Goal: Task Accomplishment & Management: Manage account settings

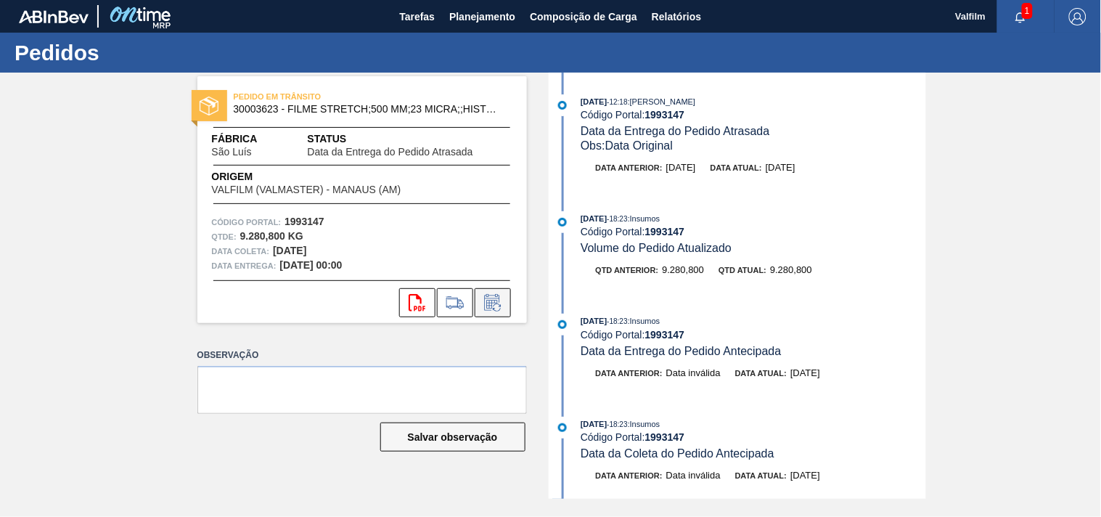
click at [491, 302] on icon at bounding box center [492, 302] width 23 height 17
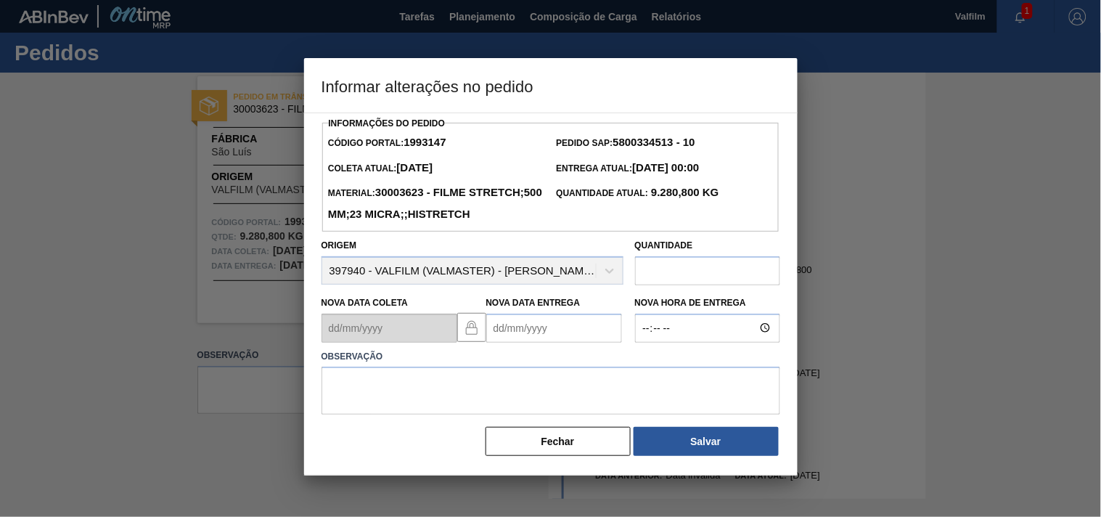
click at [502, 343] on Entrega1993147 "Nova Data Entrega" at bounding box center [554, 328] width 136 height 29
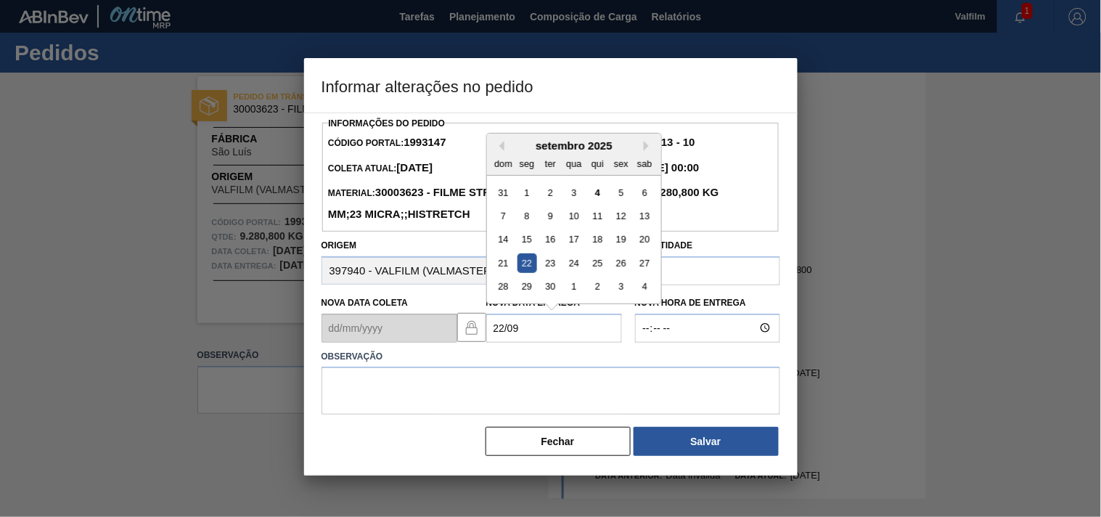
click at [523, 273] on div "22" at bounding box center [527, 263] width 20 height 20
type Entrega1993147 "22/09/2025"
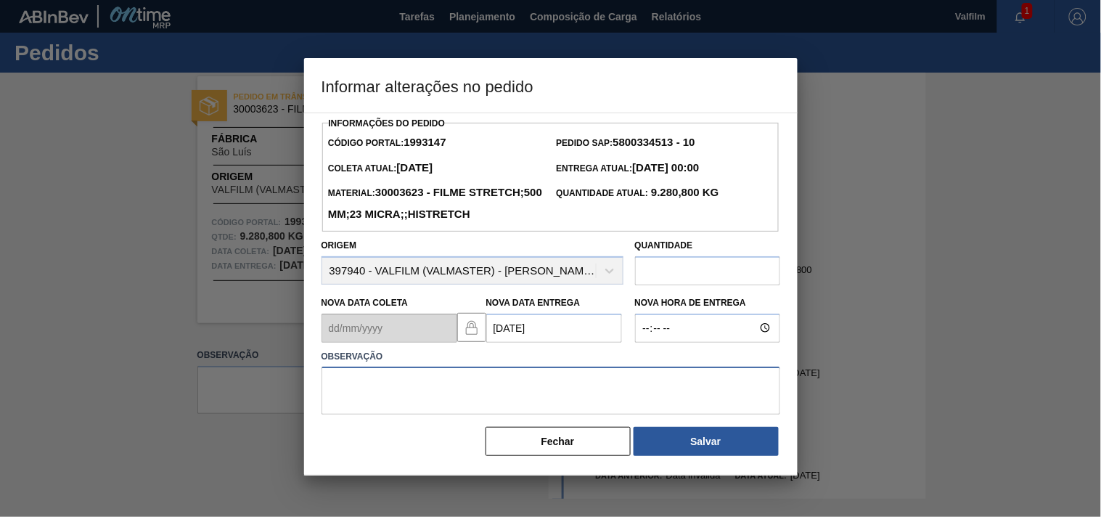
click at [353, 415] on textarea at bounding box center [551, 391] width 459 height 48
paste textarea "Ajuste entrega ( otimização card / veiculo )."
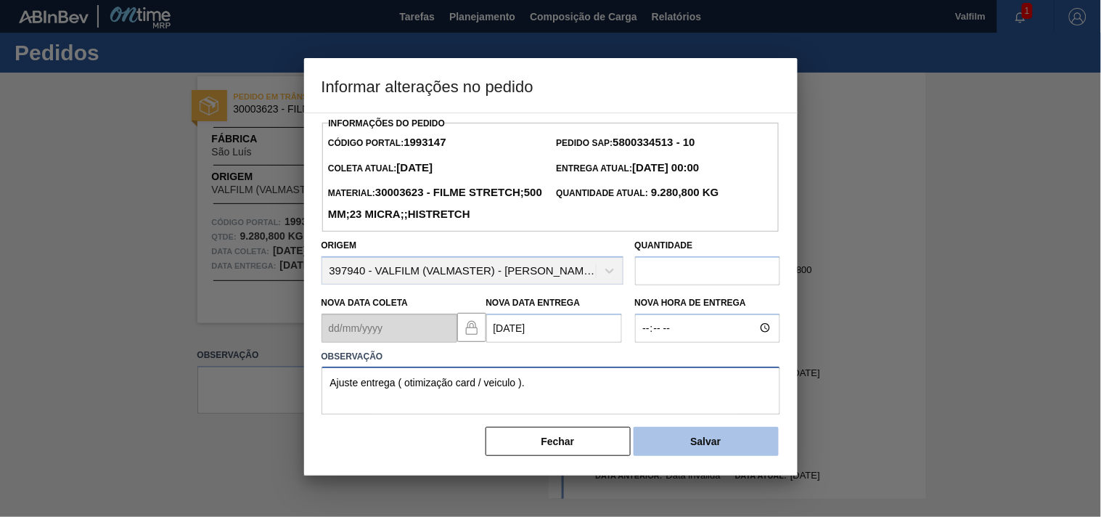
type textarea "Ajuste entrega ( otimização card / veiculo )."
click at [709, 456] on button "Salvar" at bounding box center [706, 441] width 145 height 29
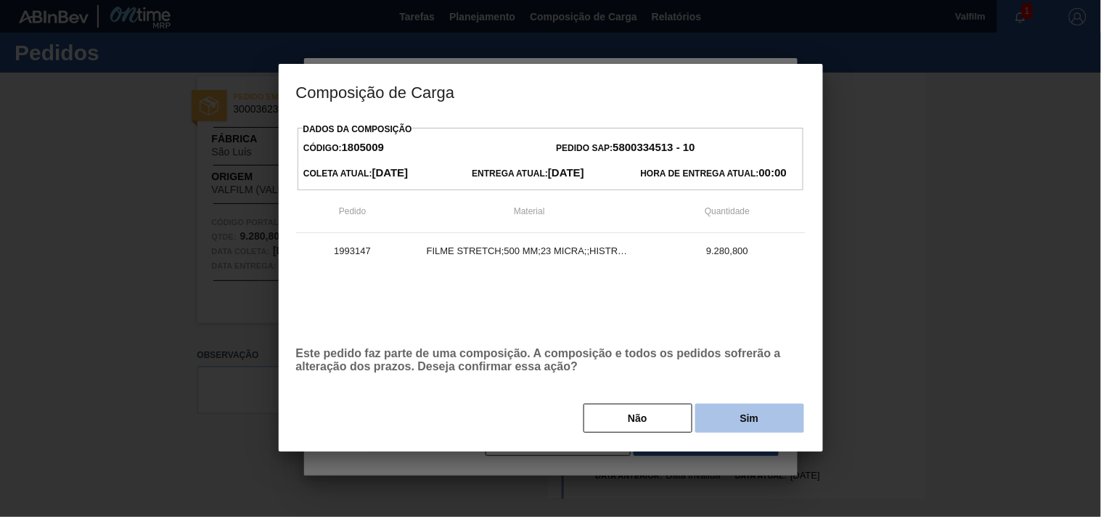
click at [729, 426] on button "Sim" at bounding box center [750, 418] width 109 height 29
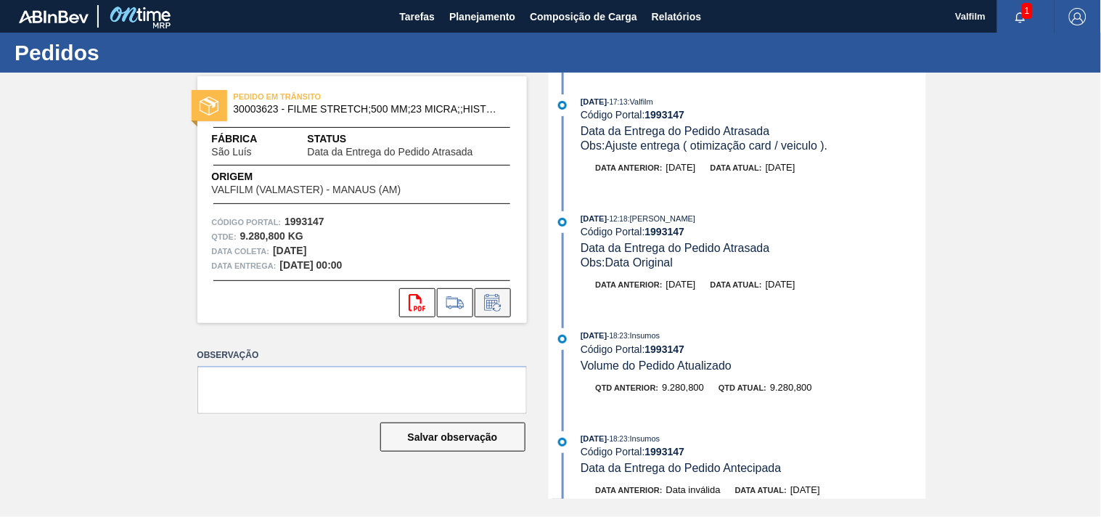
click at [494, 301] on icon at bounding box center [492, 302] width 23 height 17
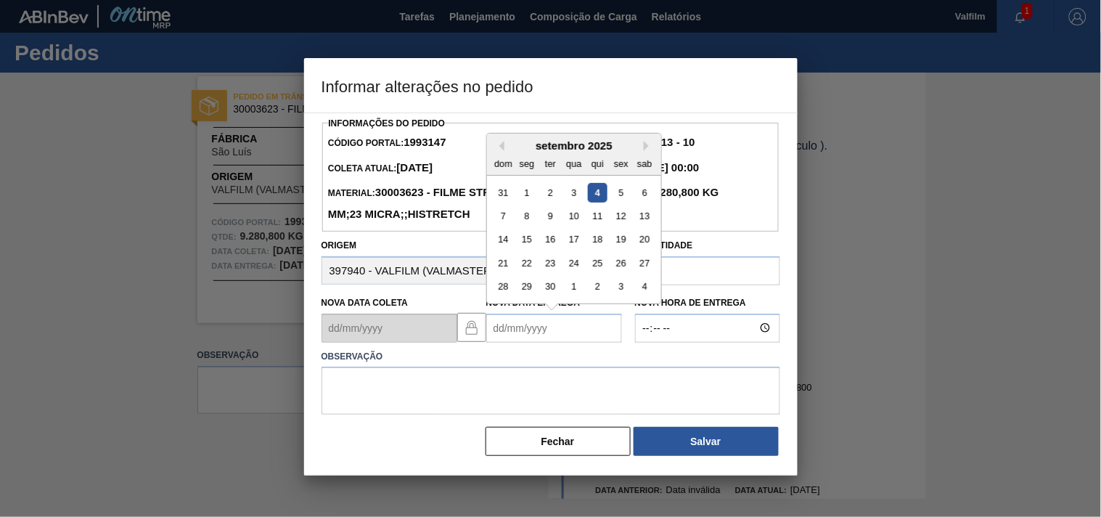
click at [518, 343] on Entrega1993147 "Nova Data Entrega" at bounding box center [554, 328] width 136 height 29
click at [547, 273] on div "23" at bounding box center [550, 263] width 20 height 20
type Entrega1993147 "23/09/2025"
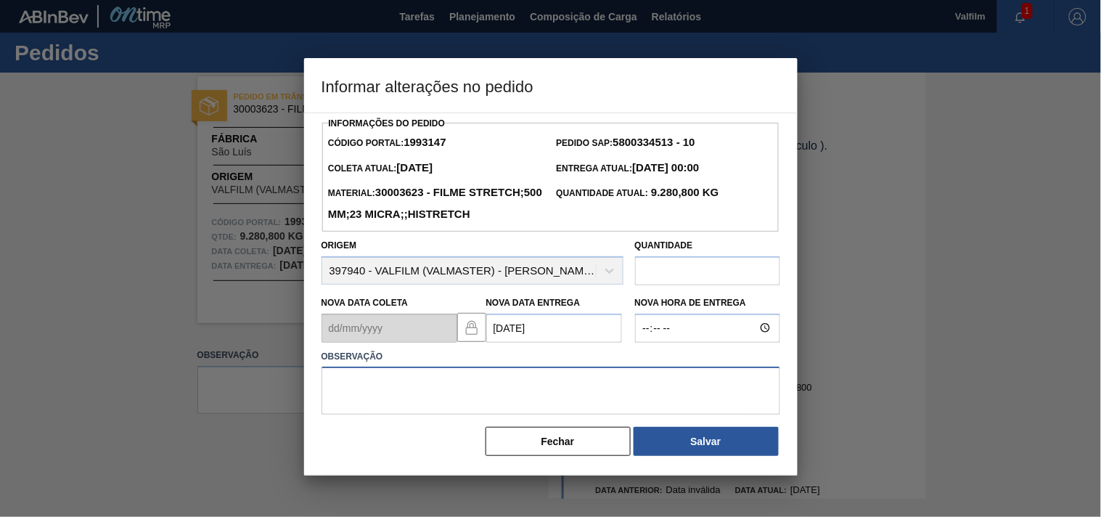
drag, startPoint x: 404, startPoint y: 415, endPoint x: 397, endPoint y: 460, distance: 45.5
click at [403, 415] on textarea at bounding box center [551, 391] width 459 height 48
drag, startPoint x: 388, startPoint y: 424, endPoint x: 366, endPoint y: 446, distance: 31.3
click at [383, 415] on textarea at bounding box center [551, 391] width 459 height 48
paste textarea "Ajuste entrega ( otimização card / veiculo )."
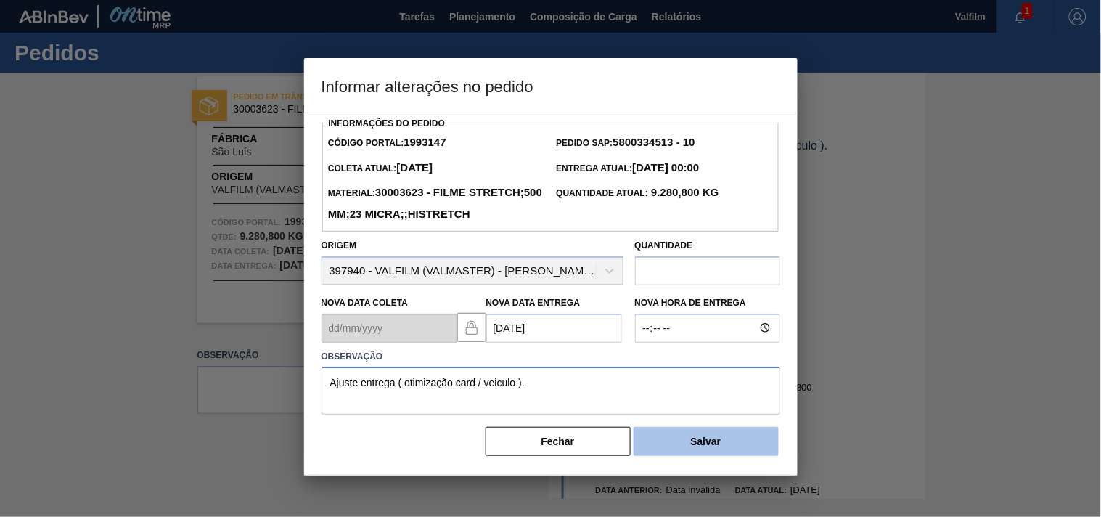
type textarea "Ajuste entrega ( otimização card / veiculo )."
click at [728, 456] on button "Salvar" at bounding box center [706, 441] width 145 height 29
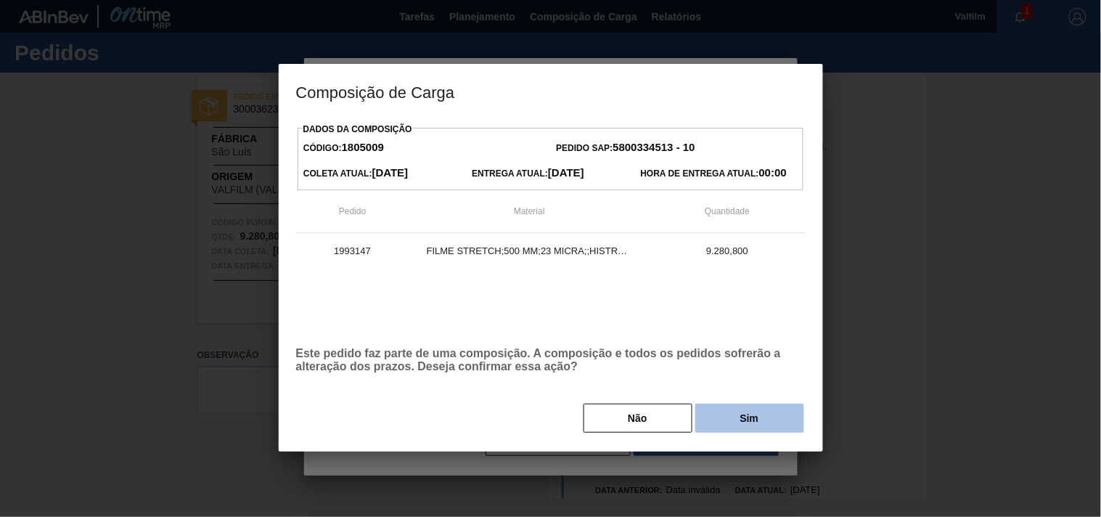
click at [722, 426] on button "Sim" at bounding box center [750, 418] width 109 height 29
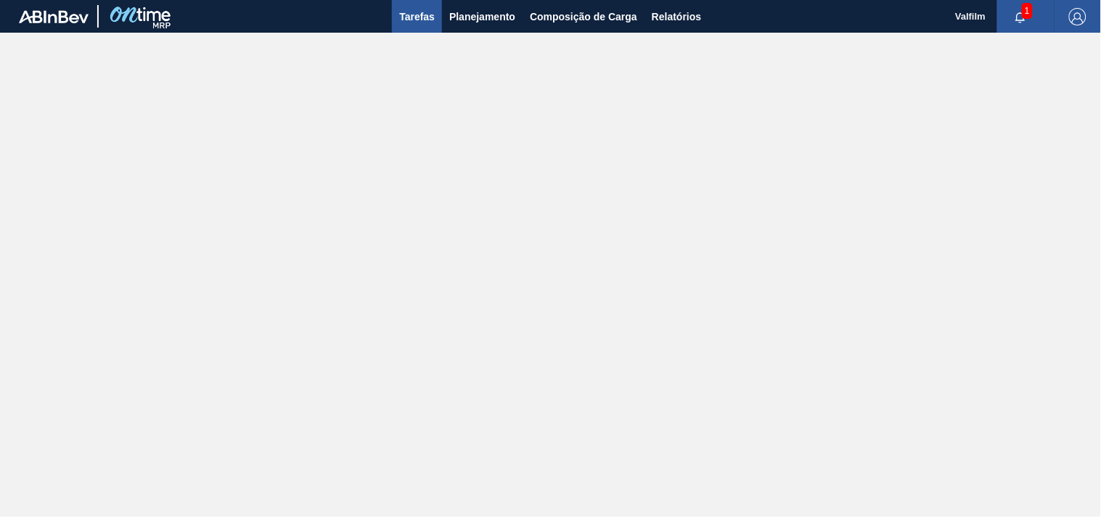
click at [433, 17] on span "Tarefas" at bounding box center [417, 16] width 36 height 17
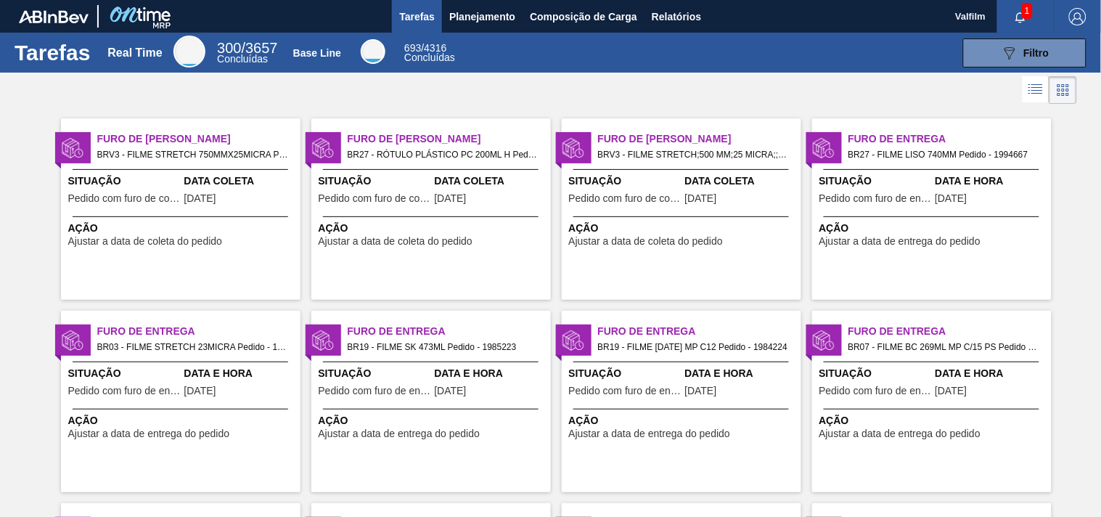
click at [513, 176] on span "Data Coleta" at bounding box center [491, 181] width 113 height 15
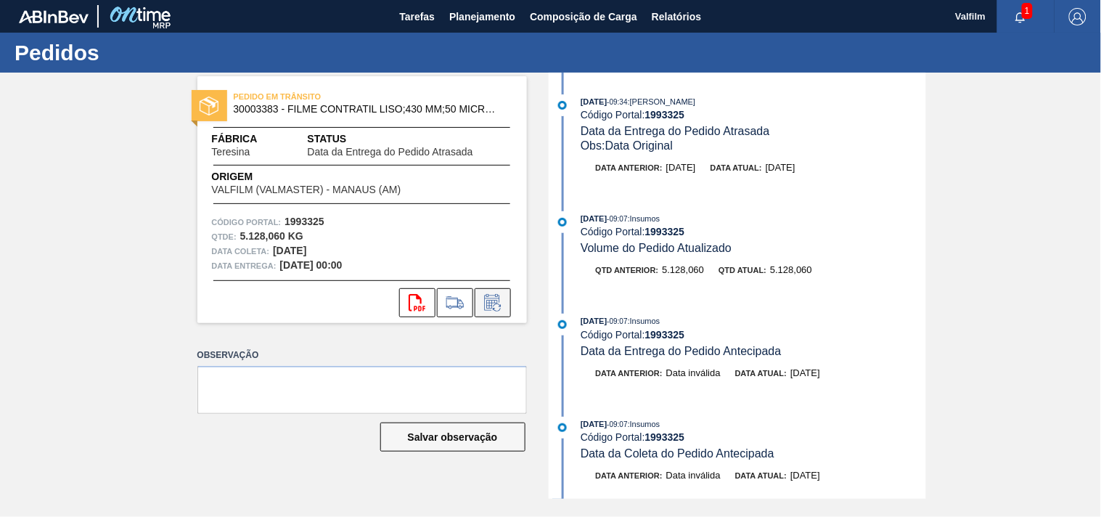
click at [484, 301] on icon at bounding box center [492, 302] width 23 height 17
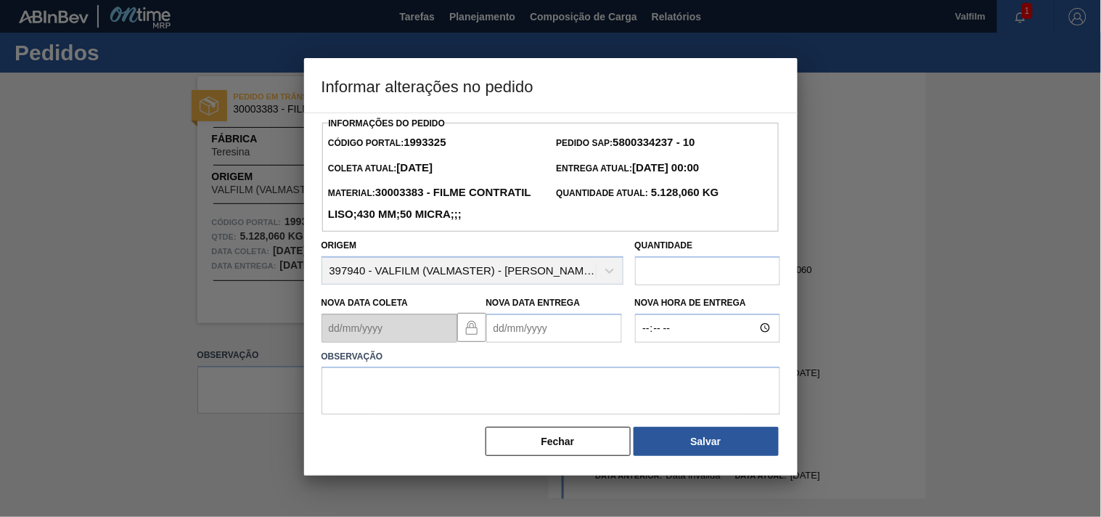
click at [505, 343] on Entrega1993325 "Nova Data Entrega" at bounding box center [554, 328] width 136 height 29
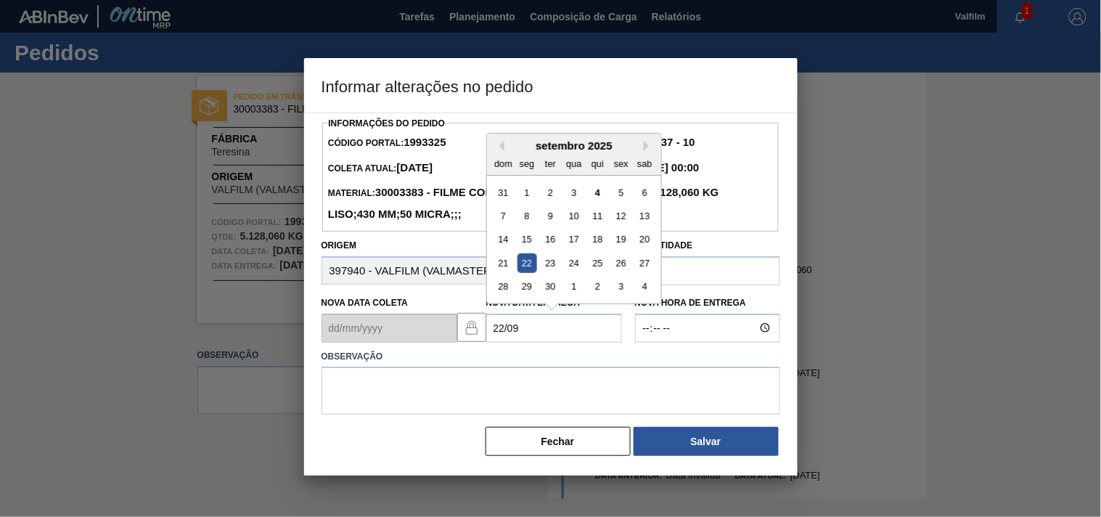
click at [517, 273] on div "22" at bounding box center [527, 263] width 20 height 20
type Entrega1993325 "22/09/2025"
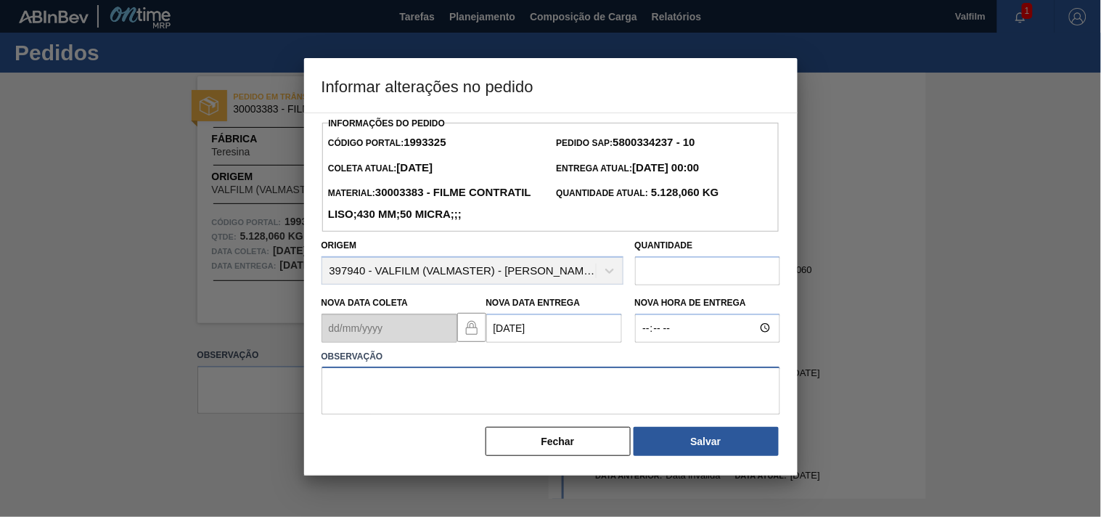
click at [396, 415] on textarea at bounding box center [551, 391] width 459 height 48
paste textarea "Ajuste entrega ( otimização card / veiculo )."
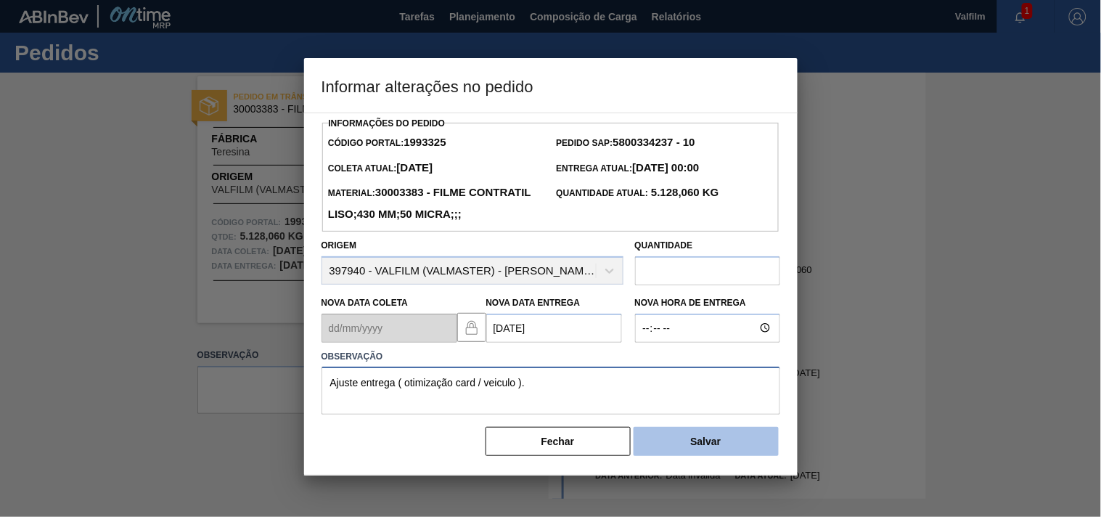
type textarea "Ajuste entrega ( otimização card / veiculo )."
click at [690, 456] on button "Salvar" at bounding box center [706, 441] width 145 height 29
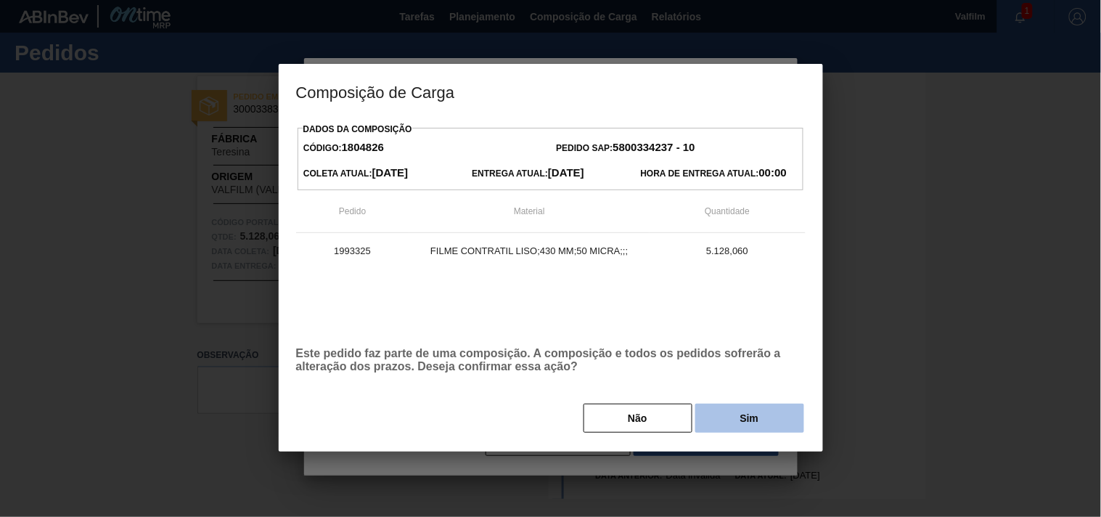
click at [700, 424] on button "Sim" at bounding box center [750, 418] width 109 height 29
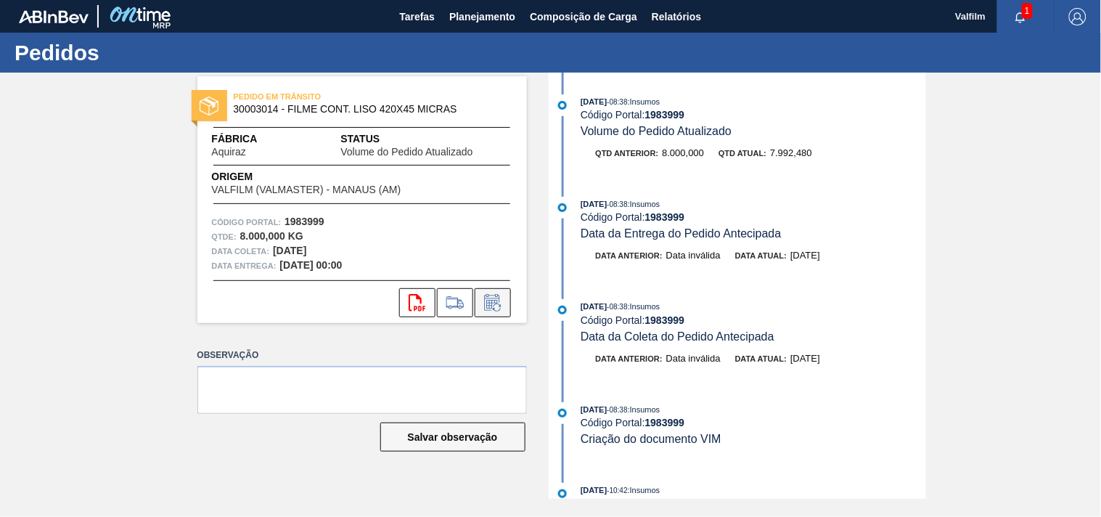
click at [502, 294] on icon at bounding box center [492, 302] width 23 height 17
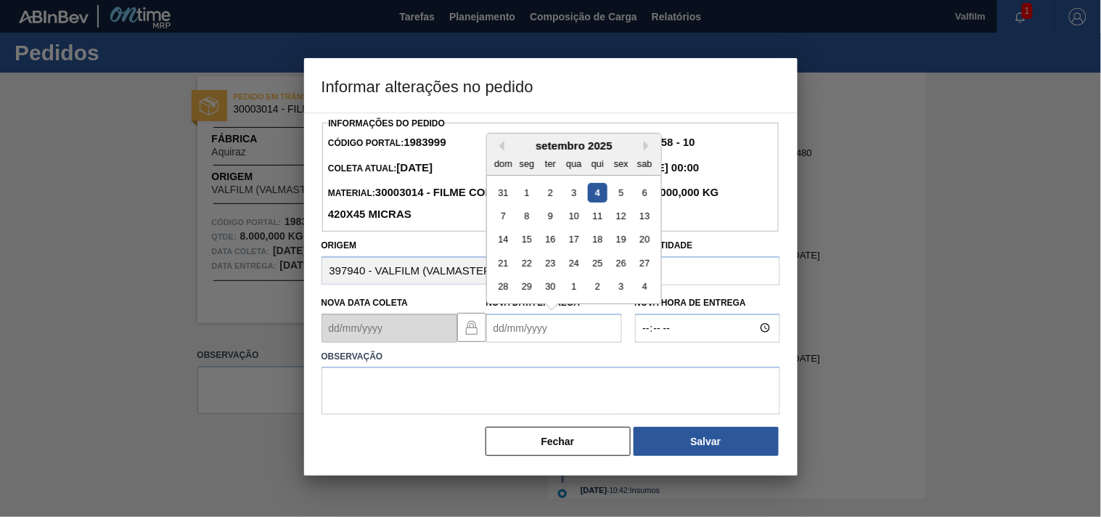
click at [550, 329] on Entrega1983999 "Nova Data Entrega" at bounding box center [554, 328] width 136 height 29
type Entrega1983999 "[DATE]"
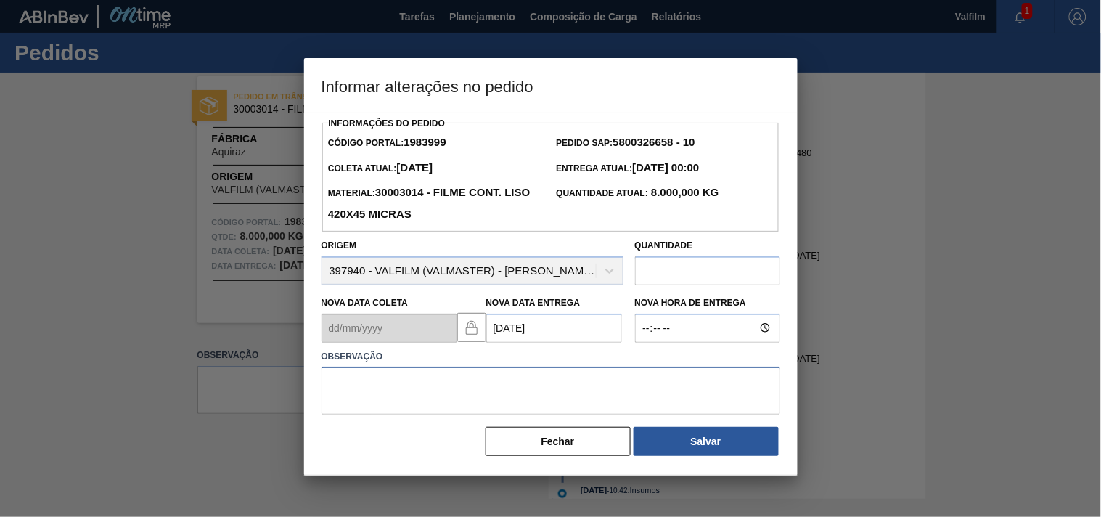
click at [448, 386] on textarea at bounding box center [551, 391] width 459 height 48
paste textarea "Ajuste entrega ( otimização card / veiculo )."
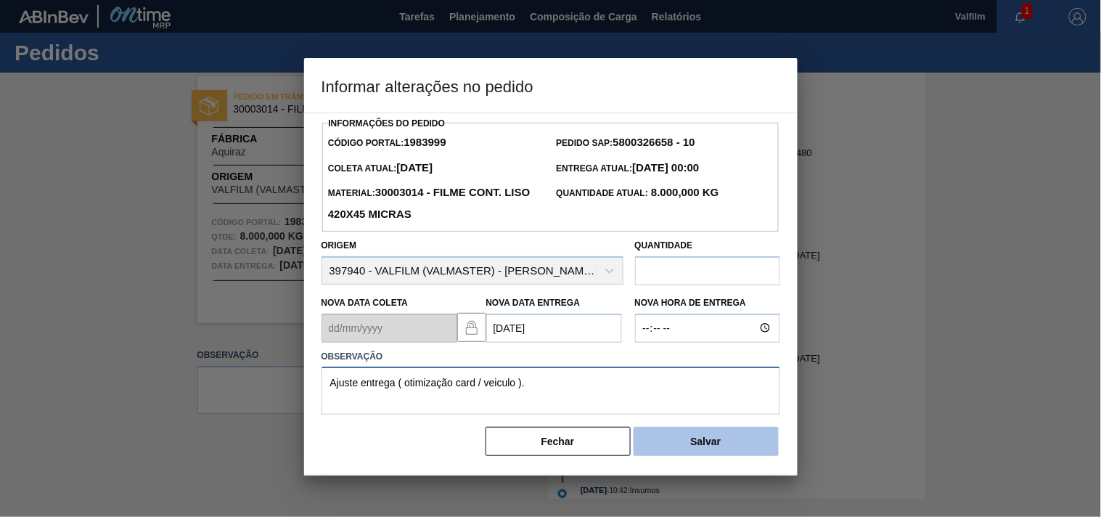
type textarea "Ajuste entrega ( otimização card / veiculo )."
click at [705, 441] on button "Salvar" at bounding box center [706, 441] width 145 height 29
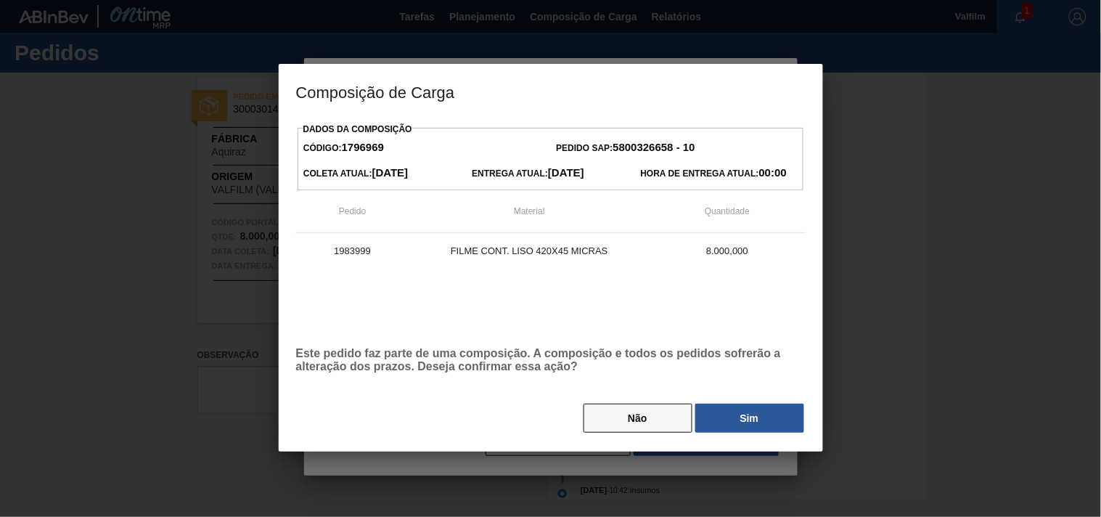
click at [648, 417] on button "Não" at bounding box center [638, 418] width 109 height 29
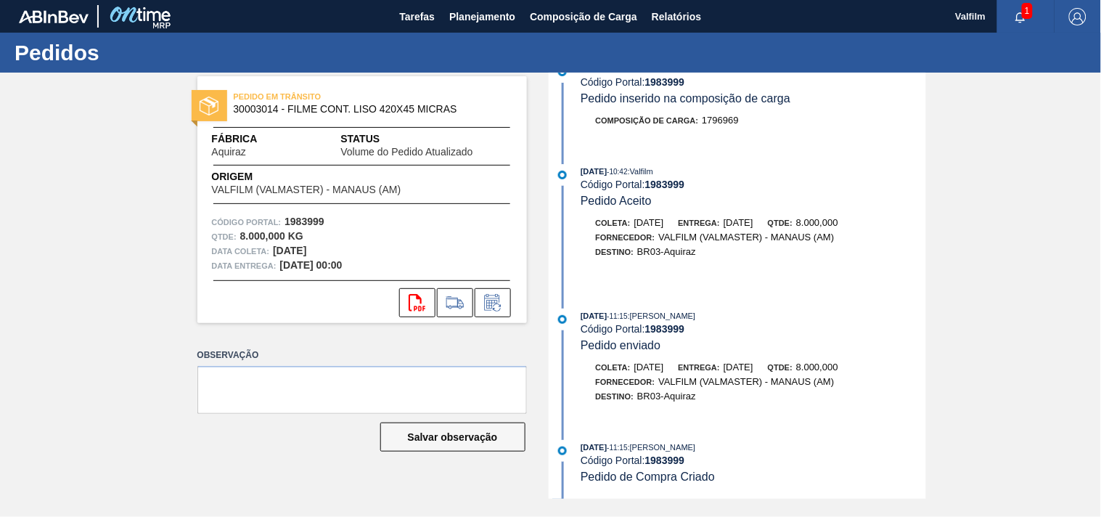
scroll to position [758, 0]
click at [488, 306] on icon at bounding box center [491, 304] width 11 height 9
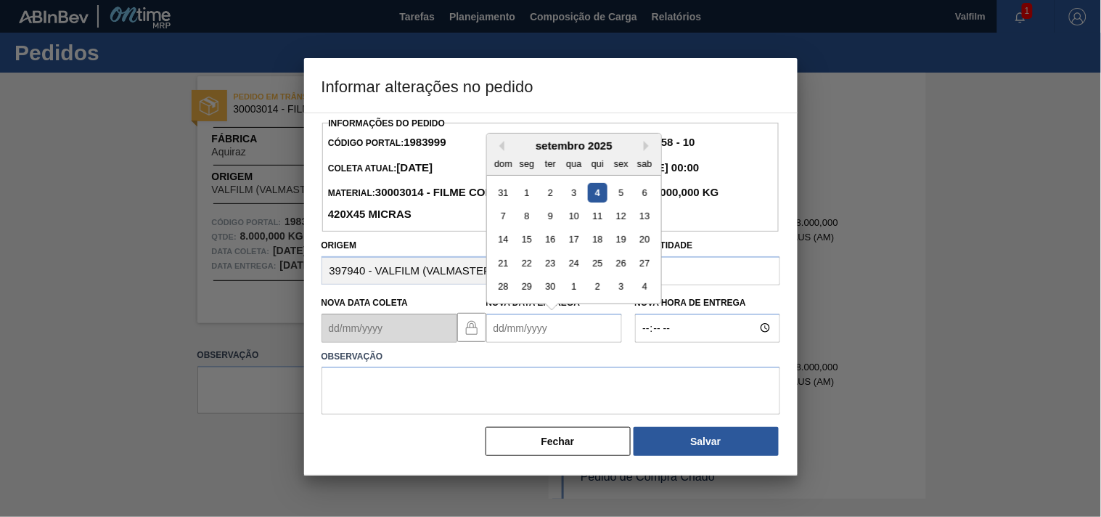
click at [496, 346] on div "Informações do Pedido Código Portal: 1983999 Pedido SAP: 5800326658 - 10 Coleta…" at bounding box center [551, 285] width 459 height 344
type Entrega1983999 "[DATE]"
click at [421, 399] on textarea at bounding box center [551, 391] width 459 height 48
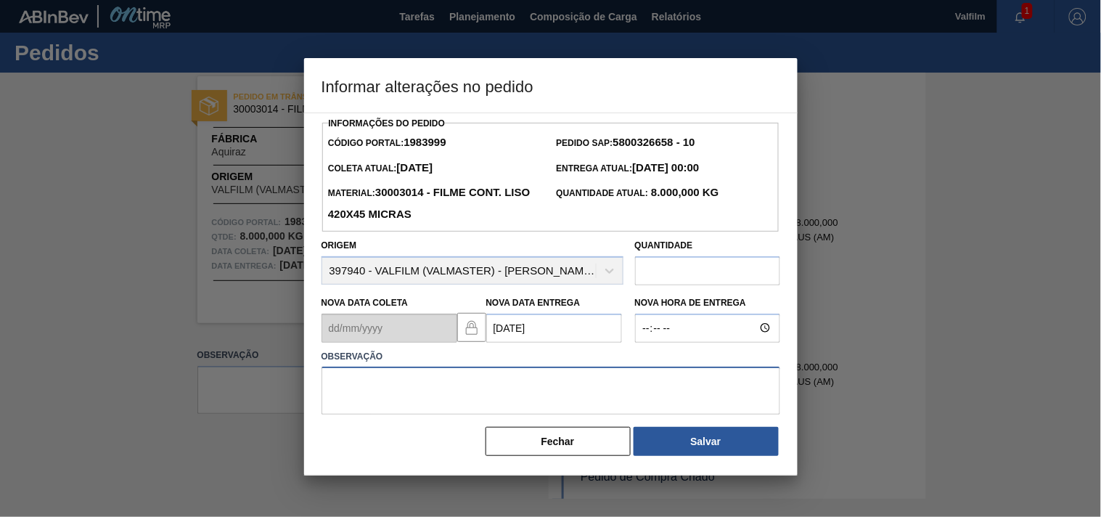
paste textarea "Ajuste entrega ( otimização card / veiculo )."
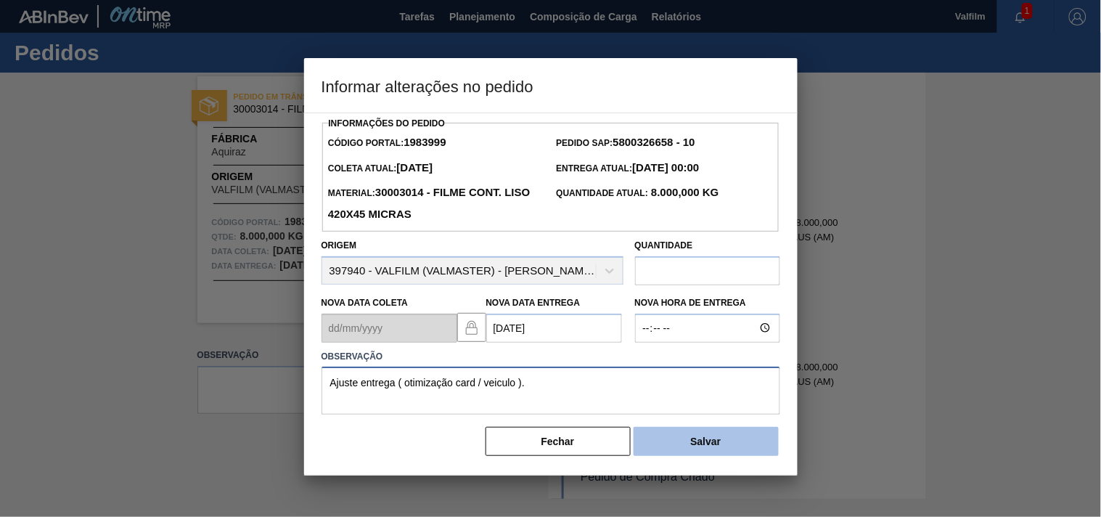
type textarea "Ajuste entrega ( otimização card / veiculo )."
click at [709, 439] on button "Salvar" at bounding box center [706, 441] width 145 height 29
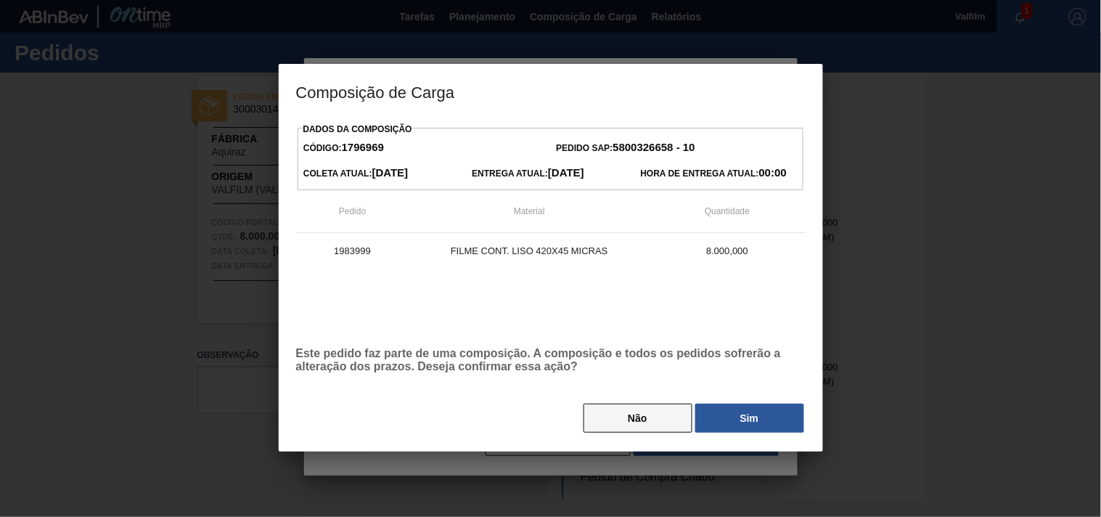
drag, startPoint x: 743, startPoint y: 418, endPoint x: 616, endPoint y: 431, distance: 127.7
click at [616, 431] on button "Não" at bounding box center [638, 418] width 109 height 29
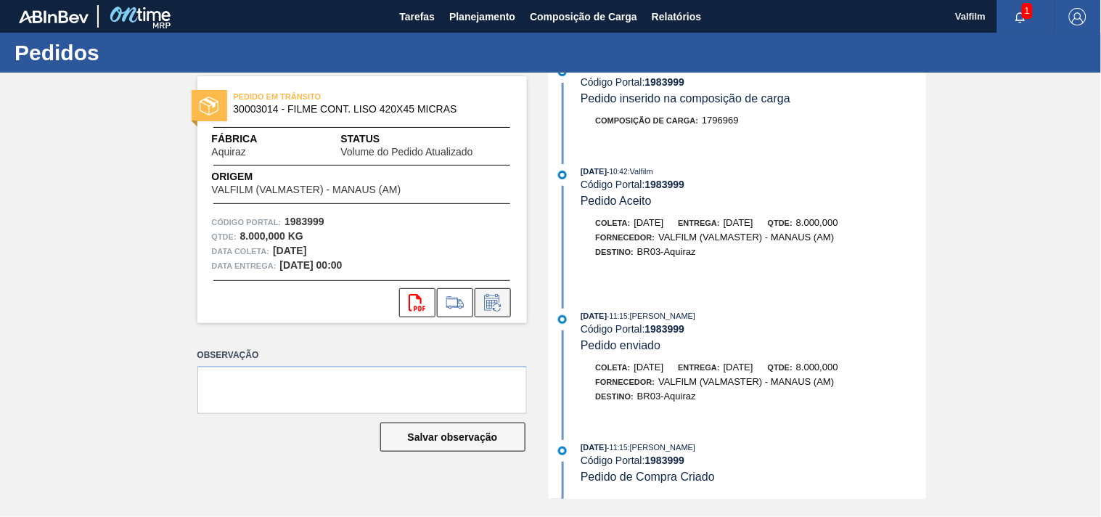
click at [486, 306] on icon at bounding box center [492, 302] width 23 height 17
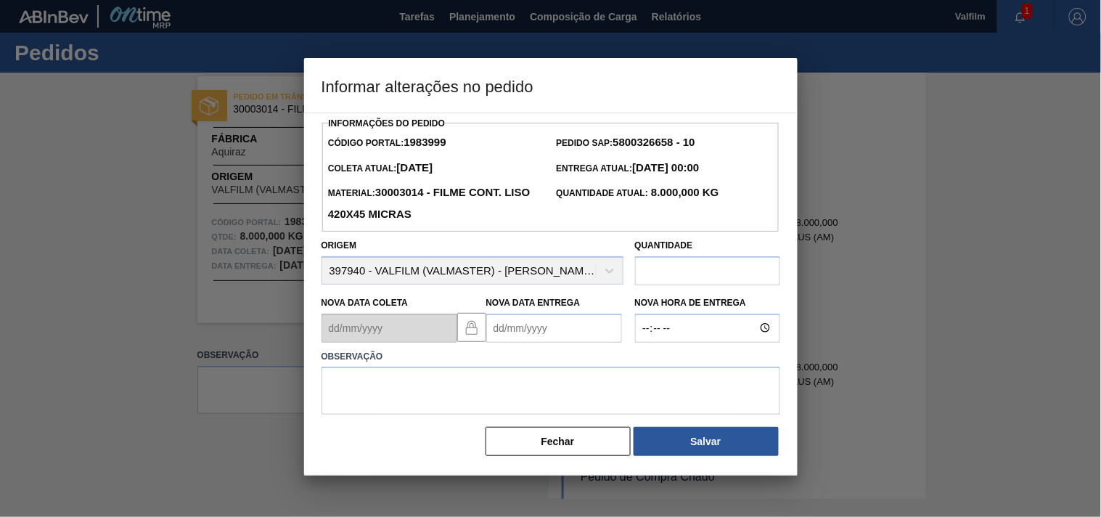
click at [510, 329] on Entrega1983999 "Nova Data Entrega" at bounding box center [554, 328] width 136 height 29
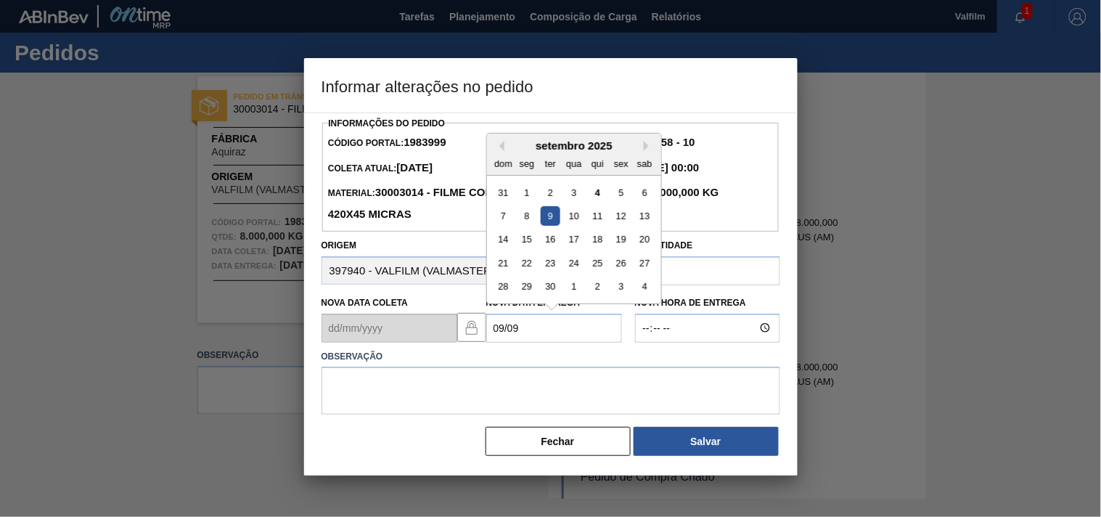
type Entrega1983999 "[DATE]"
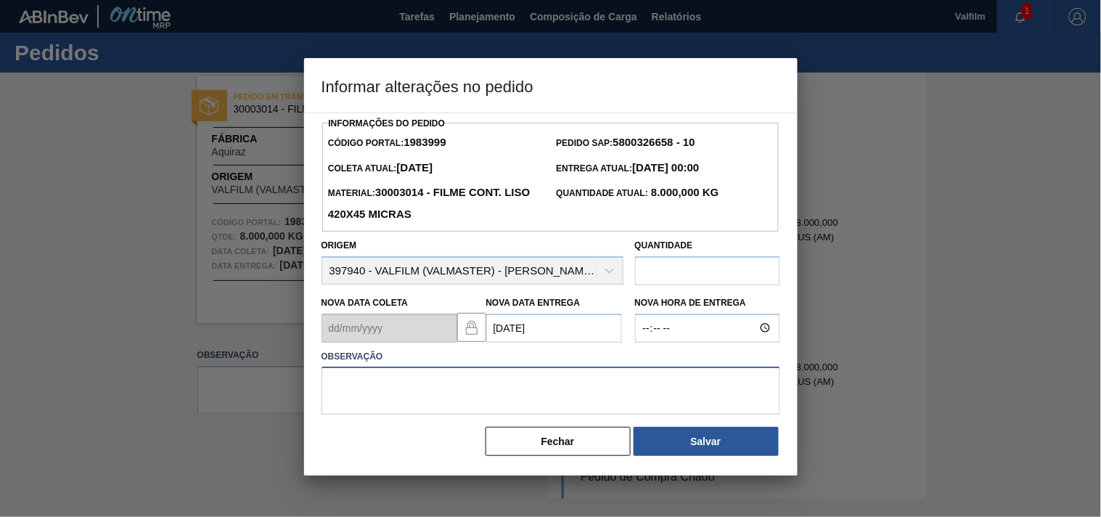
click at [483, 400] on textarea at bounding box center [551, 391] width 459 height 48
click at [698, 388] on textarea "AJSUTE ENTREGA - OTIMIZAÇÃO COM CARD PRIORIDADE DO CLIENTE." at bounding box center [551, 391] width 459 height 48
paste textarea "1984209"
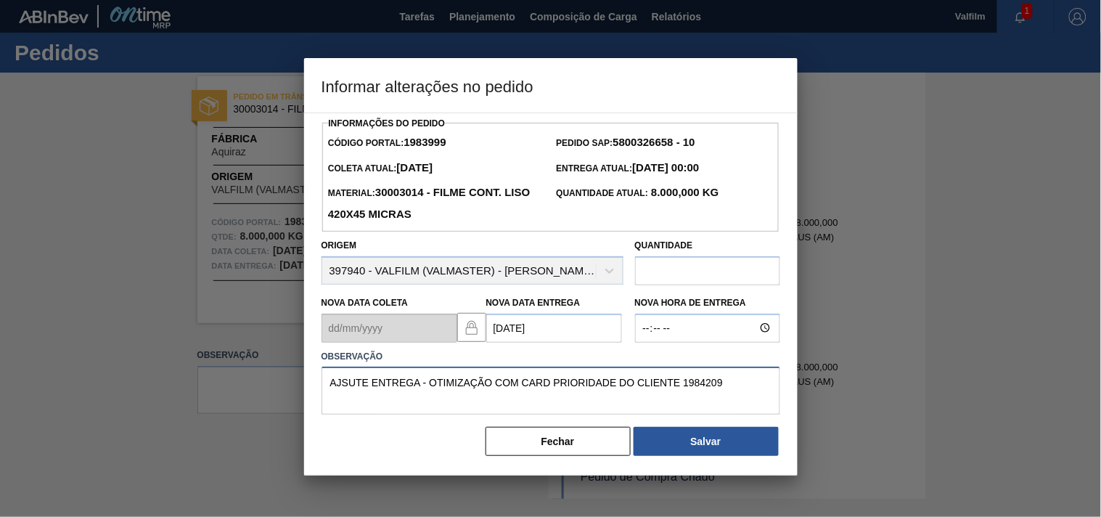
click at [687, 386] on textarea "AJSUTE ENTREGA - OTIMIZAÇÃO COM CARD PRIORIDADE DO CLIENTE 1984209" at bounding box center [551, 391] width 459 height 48
click at [735, 388] on textarea "AJSUTE ENTREGA - OTIMIZAÇÃO COM CARD PRIORIDADE DO CLIENTE (1984209" at bounding box center [551, 391] width 459 height 48
type textarea "AJSUTE ENTREGA - OTIMIZAÇÃO COM CARD PRIORIDADE DO CLIENTE (1984209)"
click at [708, 456] on button "Salvar" at bounding box center [706, 441] width 145 height 29
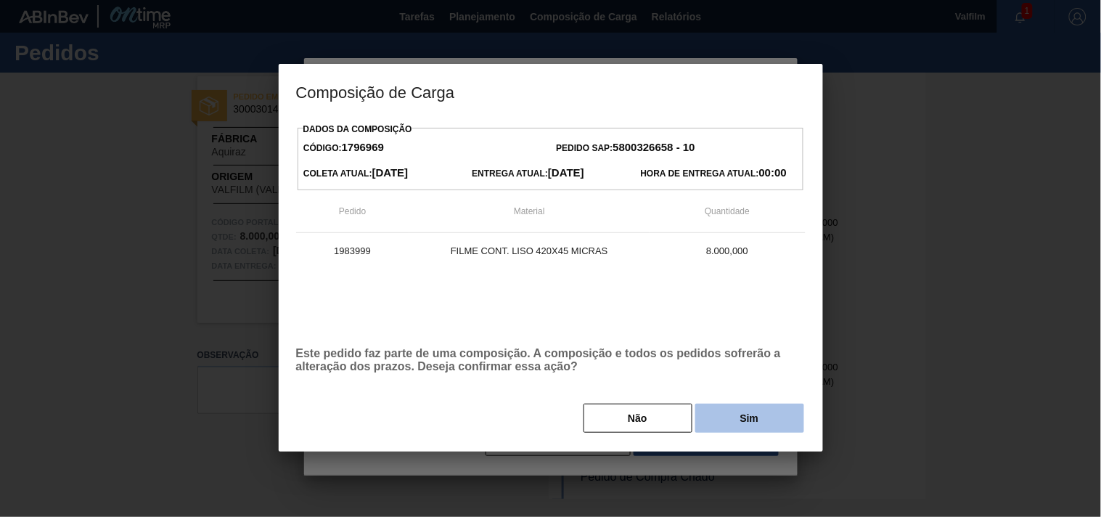
click at [729, 430] on button "Sim" at bounding box center [750, 418] width 109 height 29
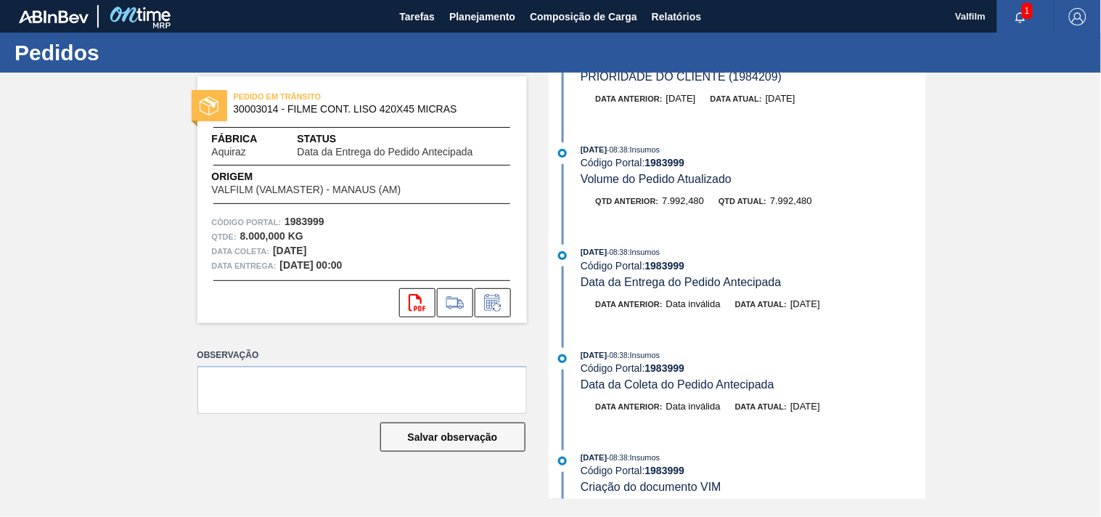
scroll to position [0, 0]
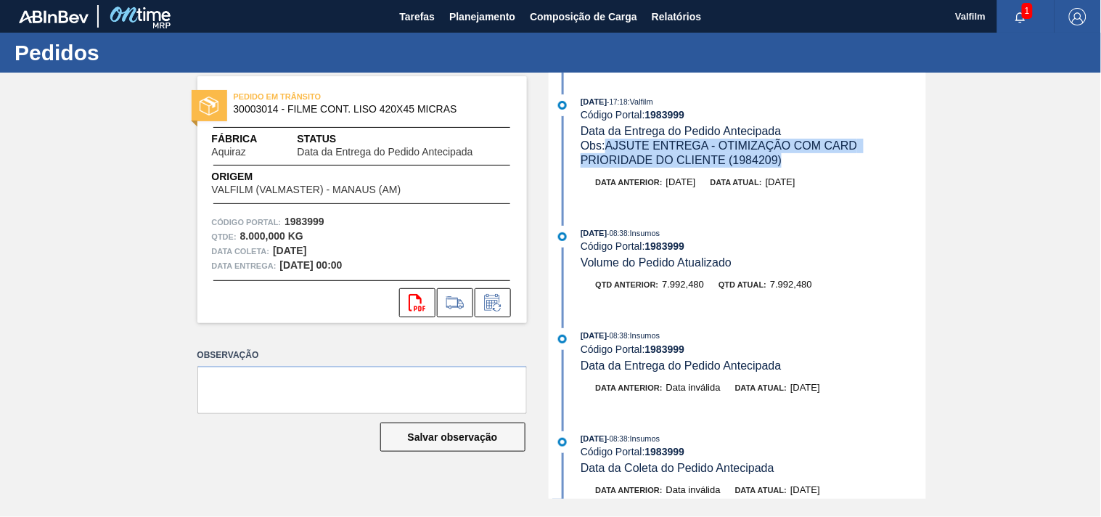
drag, startPoint x: 784, startPoint y: 162, endPoint x: 604, endPoint y: 150, distance: 180.5
click at [608, 145] on div "Obs: AJSUTE ENTREGA - OTIMIZAÇÃO COM CARD PRIORIDADE DO CLIENTE (1984209)" at bounding box center [753, 153] width 345 height 29
copy span "AJSUTE ENTREGA - OTIMIZAÇÃO COM CARD PRIORIDADE DO CLIENTE (1984209)"
